Goal: Answer question/provide support: Share knowledge or assist other users

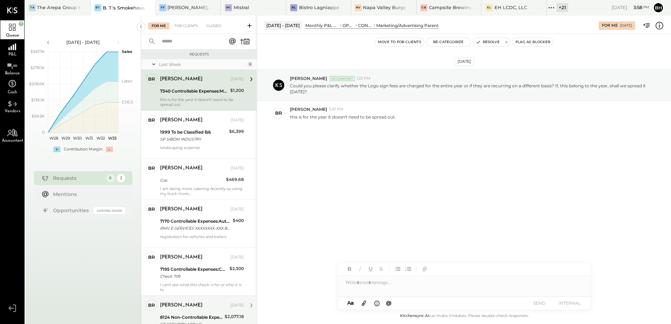
click at [210, 312] on div "[PERSON_NAME] [DATE] 8124 Non-Controllable Expenses:Occupancy:Utilities:Securit…" at bounding box center [202, 318] width 84 height 36
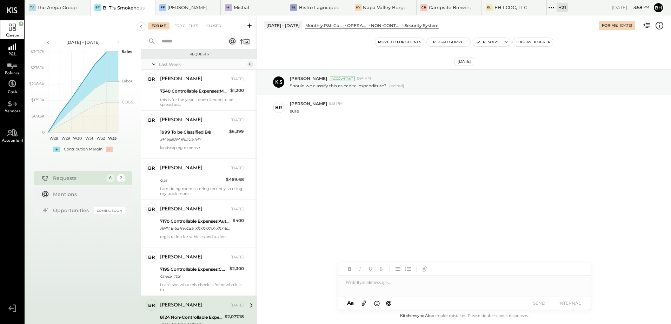
click at [661, 25] on icon at bounding box center [658, 25] width 9 height 9
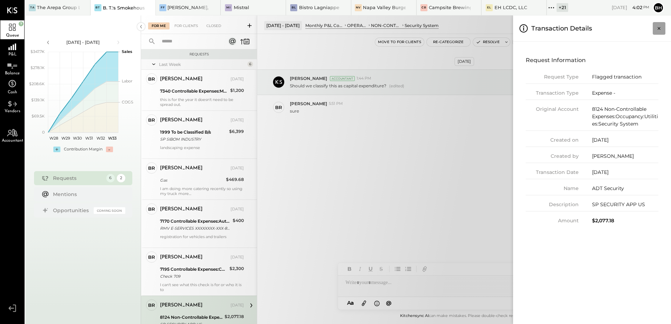
click at [658, 28] on icon "Close panel" at bounding box center [658, 28] width 3 height 3
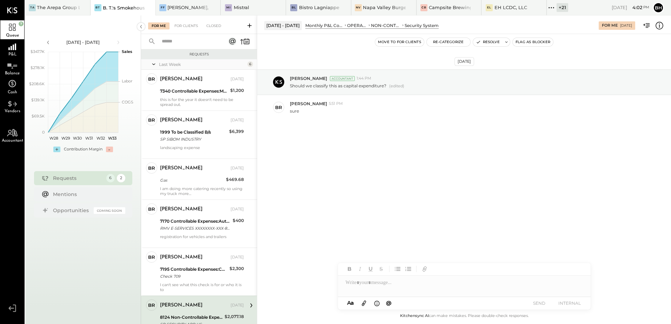
click at [414, 287] on div at bounding box center [464, 283] width 253 height 14
click at [542, 301] on button "SEND" at bounding box center [539, 302] width 28 height 9
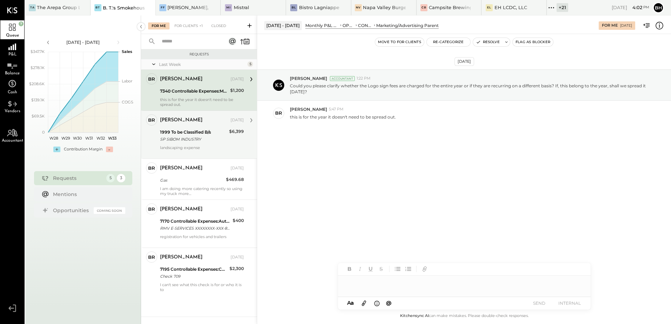
click at [202, 139] on div "SP SIBOM INDUSTRY" at bounding box center [193, 139] width 67 height 7
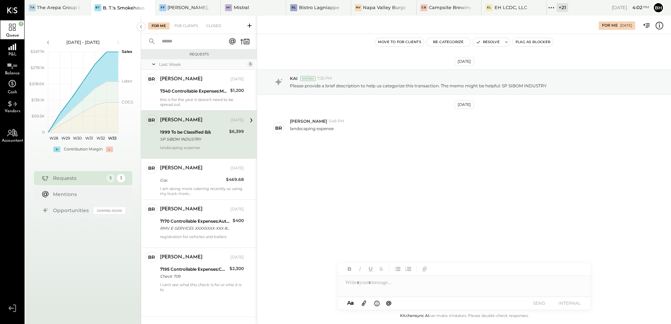
click at [657, 24] on icon at bounding box center [658, 25] width 9 height 9
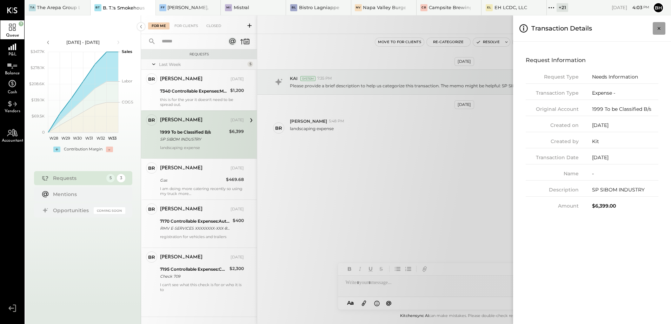
click at [658, 31] on icon "Close panel" at bounding box center [658, 28] width 7 height 7
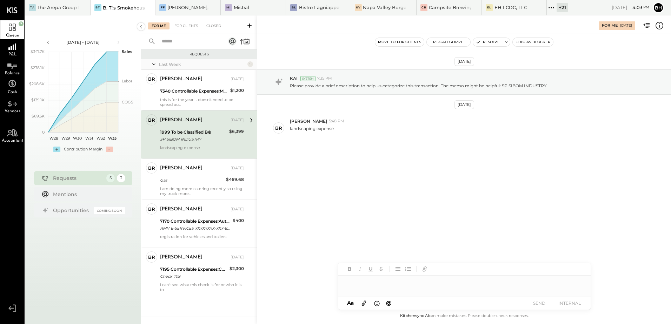
click at [375, 288] on div at bounding box center [464, 283] width 253 height 14
click at [539, 304] on button "SEND" at bounding box center [539, 302] width 28 height 9
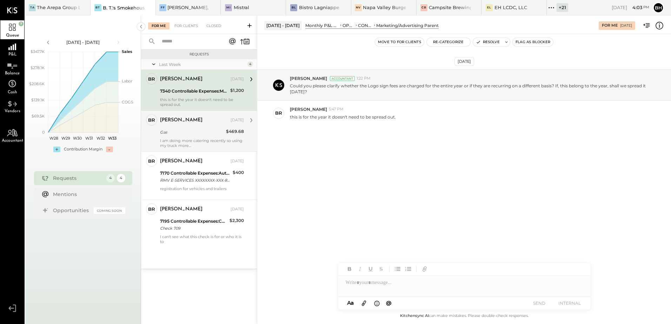
click at [201, 136] on div "Gas" at bounding box center [192, 132] width 64 height 8
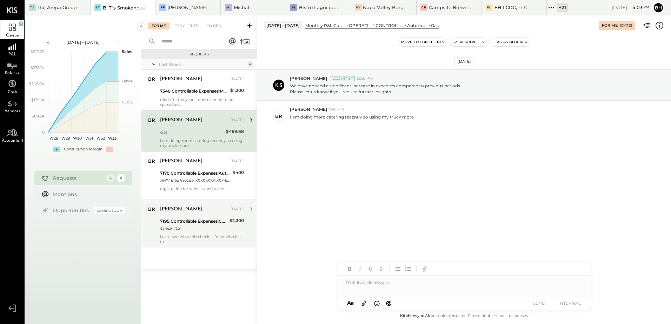
click at [207, 234] on div "I can't see what this check is for or who it is to" at bounding box center [202, 239] width 84 height 10
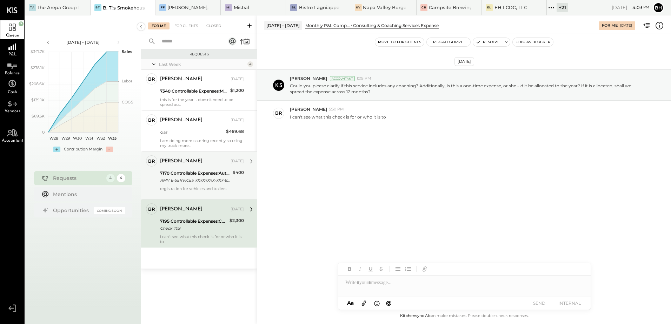
click at [205, 177] on div "RMV E-SERVICES XXXXXXXX-XXX-8000 MA XXXX2005" at bounding box center [195, 180] width 70 height 7
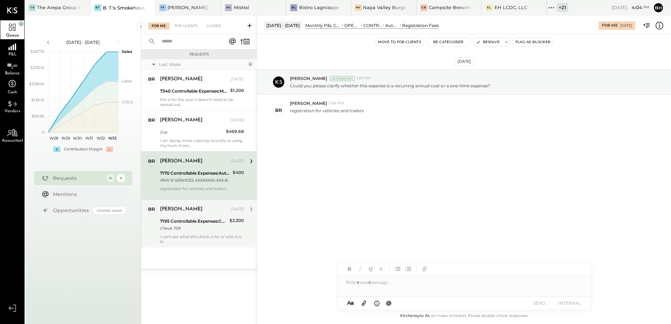
click at [658, 25] on icon at bounding box center [658, 25] width 9 height 9
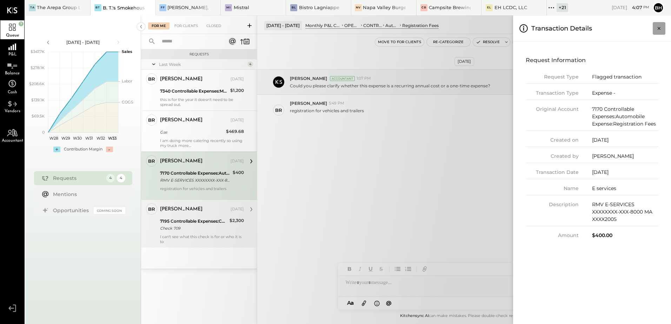
click at [656, 27] on icon "Close panel" at bounding box center [658, 28] width 7 height 7
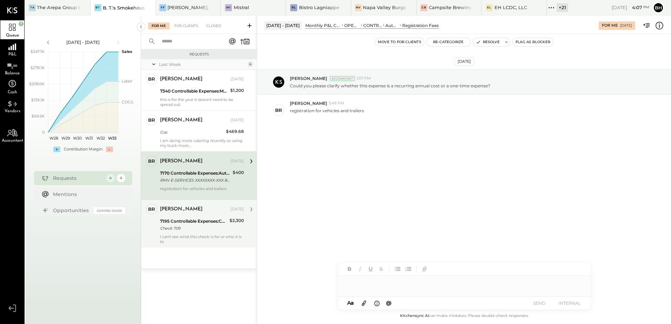
click at [385, 283] on div at bounding box center [464, 283] width 253 height 14
click at [540, 300] on button "SEND" at bounding box center [539, 302] width 28 height 9
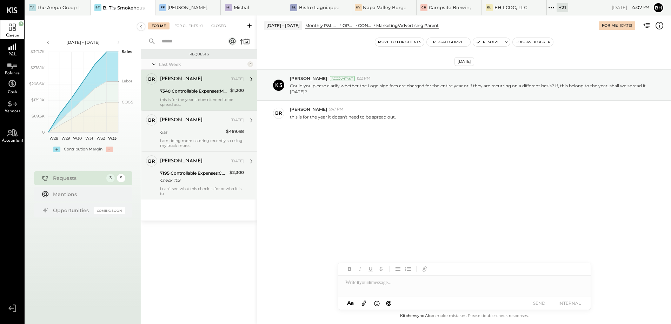
click at [198, 141] on div "I am doing more catering recently so using my truck more" at bounding box center [202, 143] width 84 height 10
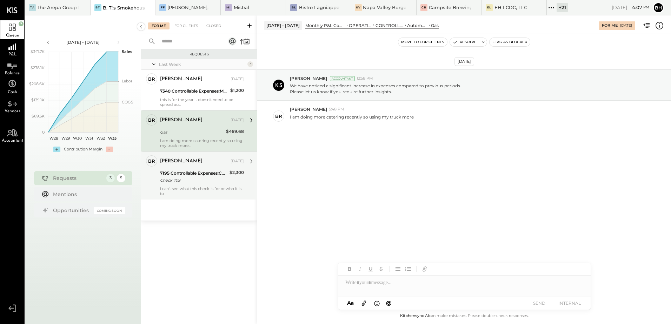
click at [388, 286] on div at bounding box center [464, 283] width 253 height 14
click at [545, 301] on button "SEND" at bounding box center [539, 302] width 28 height 9
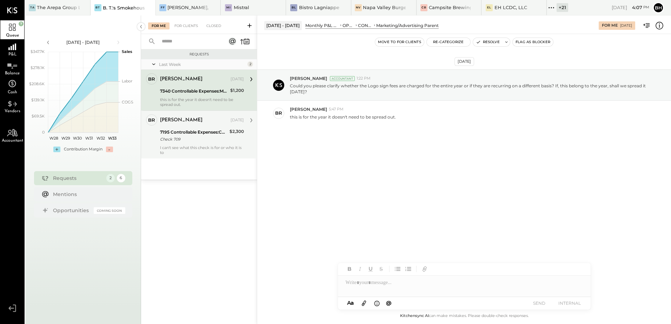
click at [195, 133] on div "7195 Controllable Expenses:Consulting & Coaching Services Expense" at bounding box center [193, 132] width 67 height 7
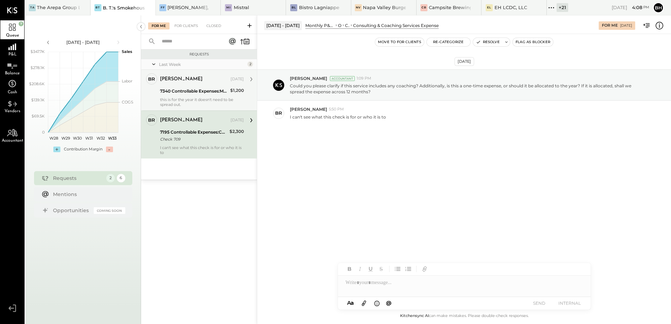
click at [187, 96] on div "[PERSON_NAME] [DATE] 7340 Controllable Expenses:Marketing/Advertising Parent $1…" at bounding box center [202, 90] width 84 height 34
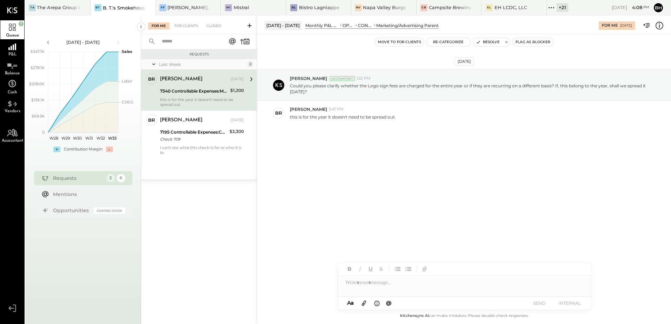
click at [658, 27] on icon at bounding box center [658, 25] width 9 height 9
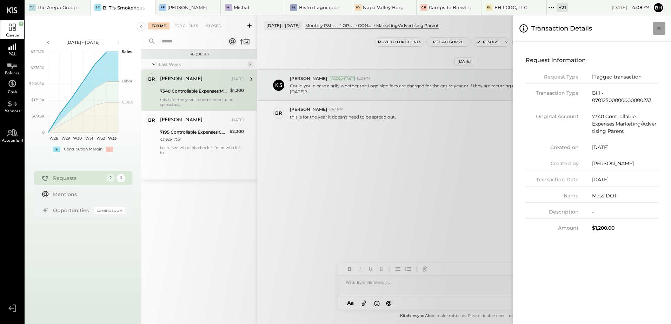
click at [660, 29] on icon "Close panel" at bounding box center [658, 28] width 7 height 7
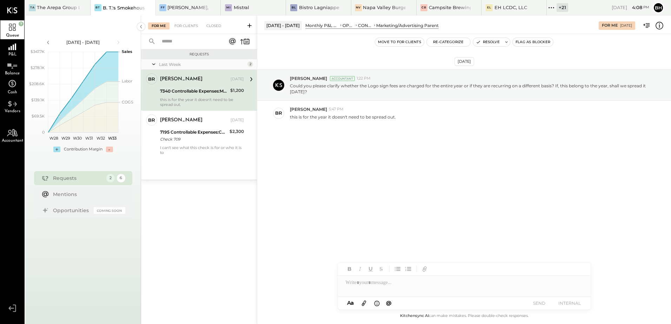
click at [372, 284] on div at bounding box center [464, 283] width 253 height 14
click at [540, 303] on button "SEND" at bounding box center [539, 302] width 28 height 9
click at [661, 21] on icon at bounding box center [658, 25] width 9 height 9
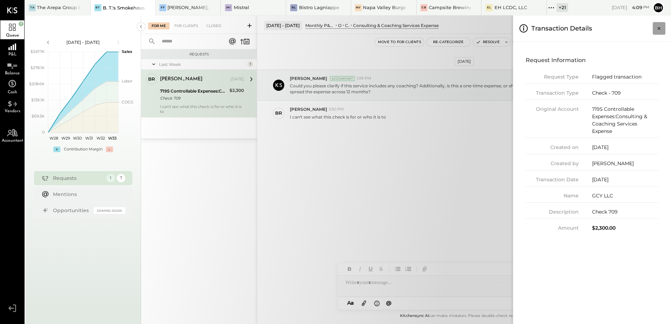
click at [656, 28] on icon "Close panel" at bounding box center [658, 28] width 7 height 7
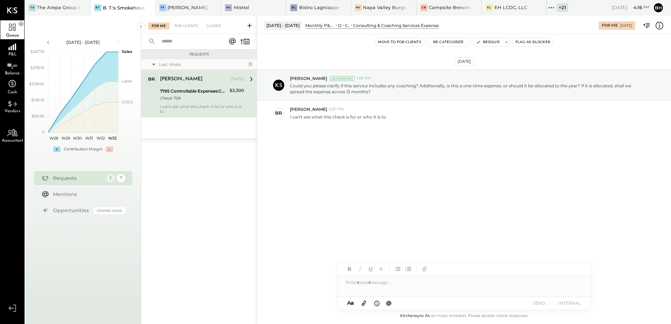
click at [348, 283] on div at bounding box center [464, 283] width 253 height 14
click at [363, 304] on icon at bounding box center [364, 303] width 8 height 8
click at [354, 269] on div at bounding box center [464, 269] width 253 height 14
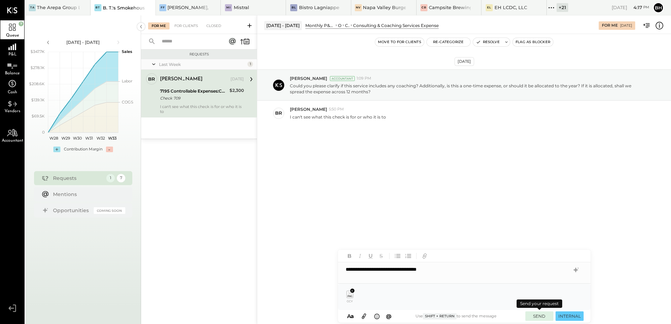
click at [545, 315] on button "SEND" at bounding box center [539, 315] width 28 height 9
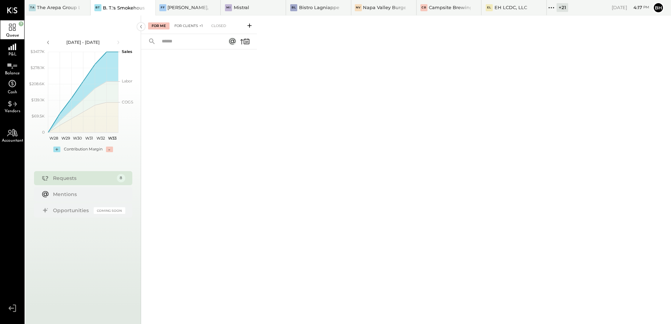
click at [186, 27] on div "For Clients +1" at bounding box center [188, 25] width 35 height 7
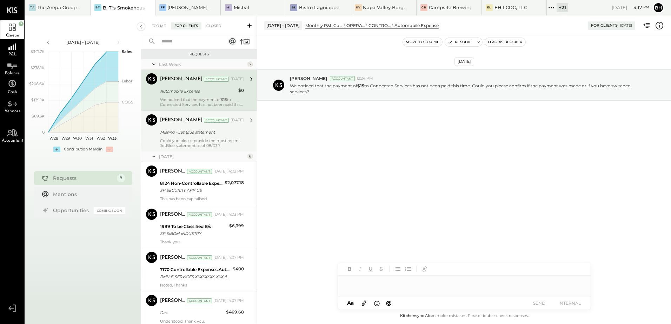
click at [187, 142] on div "Could you please provide the most recent JetBlue statement as of 08/03 ?" at bounding box center [202, 143] width 84 height 10
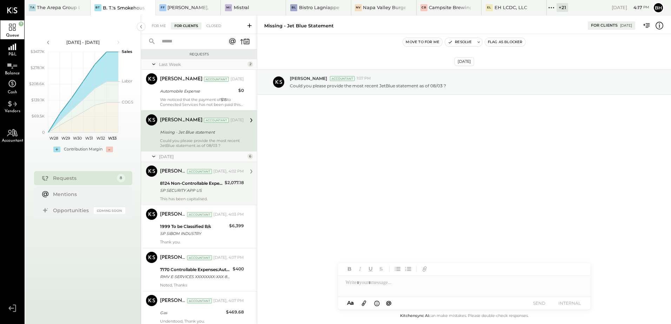
click at [187, 190] on div "SP SECURITY APP US" at bounding box center [191, 190] width 62 height 7
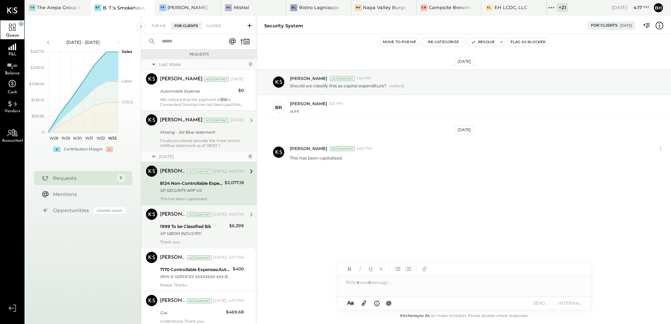
click at [188, 227] on div "1999 To be Classified B/s" at bounding box center [193, 226] width 67 height 7
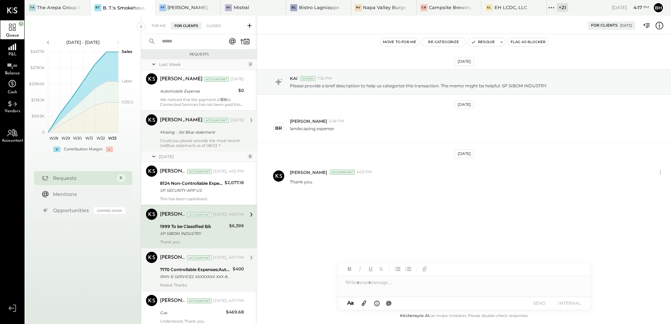
click at [183, 281] on div "7170 Controllable Expenses:Automobile Expense:Registration Fees RMV E-SERVICES …" at bounding box center [195, 272] width 70 height 15
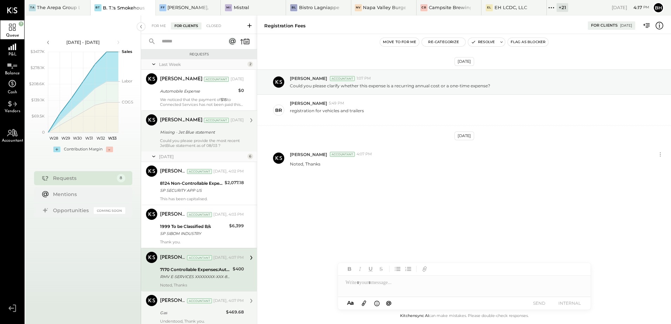
click at [177, 314] on div "Gas" at bounding box center [192, 312] width 64 height 7
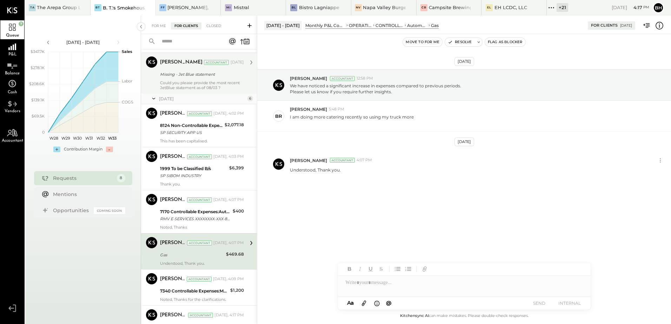
scroll to position [102, 0]
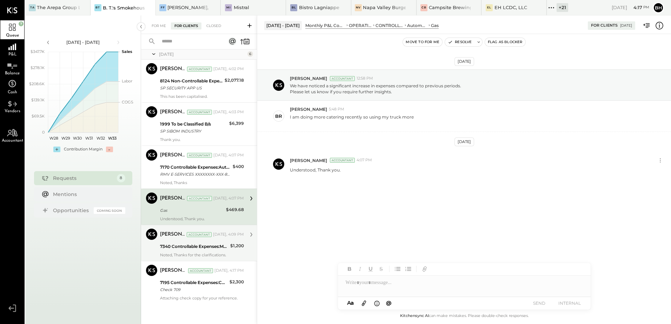
click at [195, 250] on div "7340 Controllable Expenses:Marketing/Advertising Parent" at bounding box center [194, 246] width 68 height 8
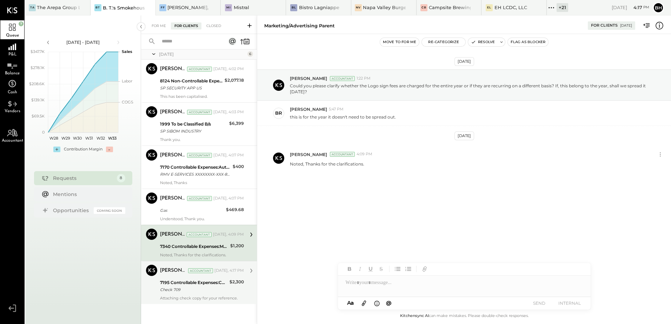
click at [190, 293] on div "Check 709" at bounding box center [193, 289] width 67 height 7
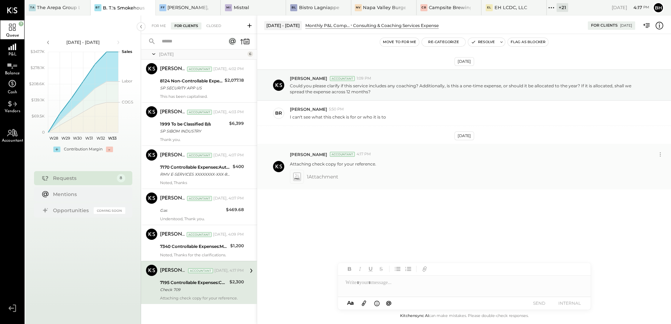
click at [299, 177] on icon at bounding box center [296, 177] width 7 height 8
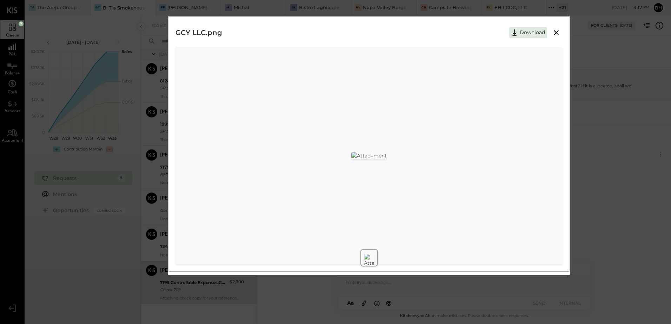
click at [555, 30] on icon at bounding box center [556, 32] width 8 height 8
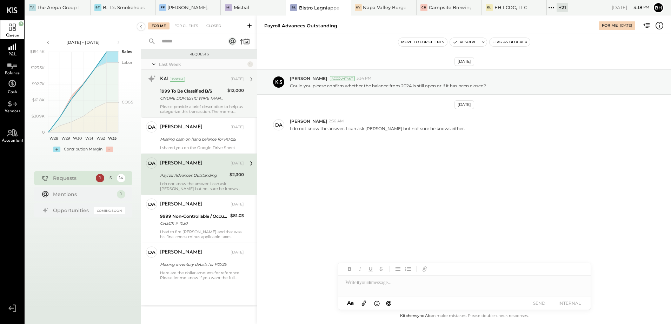
click at [195, 99] on div "ONLINE DOMESTIC WIRE TRANSFER A/C: [PERSON_NAME] OR [PERSON_NAME] S SPURGEONHEA…" at bounding box center [192, 98] width 65 height 7
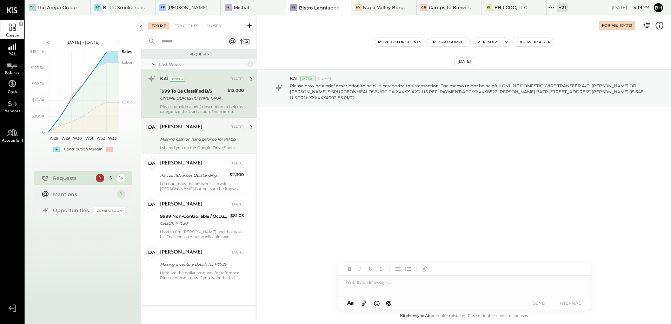
click at [210, 140] on div "Missing cash on hand balance for P07.25" at bounding box center [201, 139] width 82 height 7
